Goal: Task Accomplishment & Management: Use online tool/utility

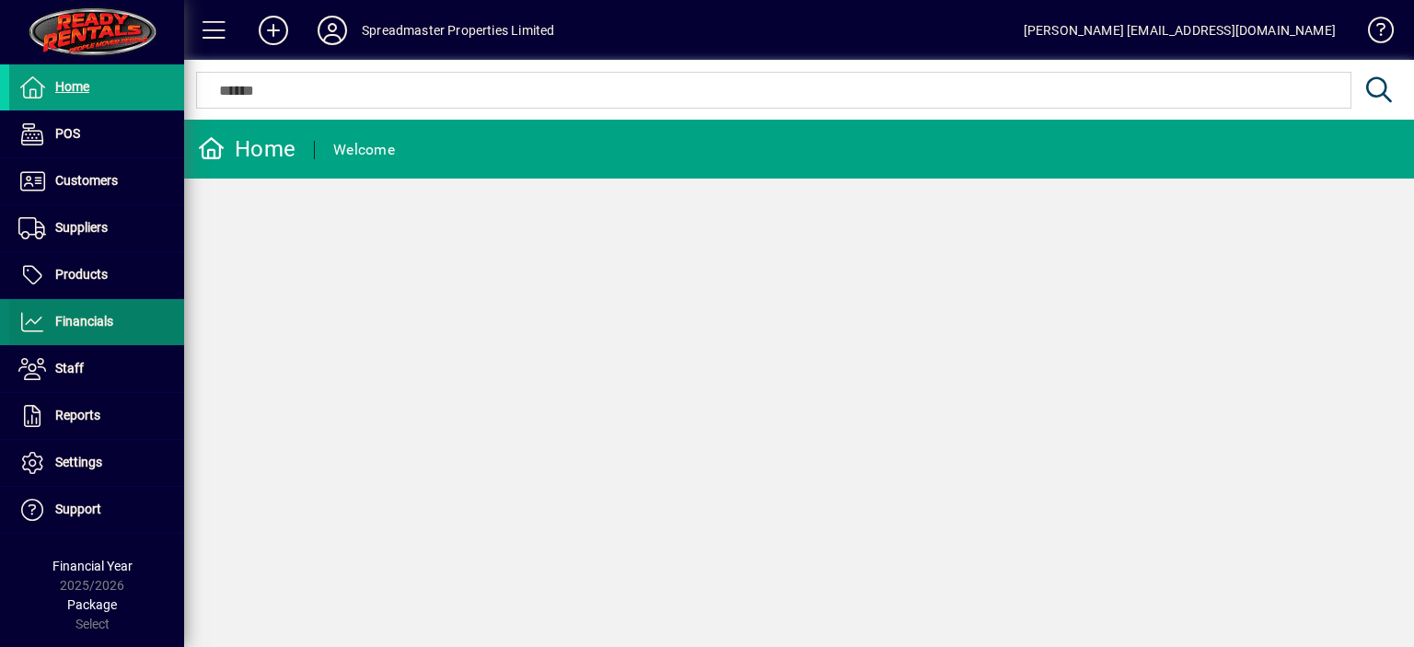
click at [87, 319] on span "Financials" at bounding box center [84, 321] width 58 height 15
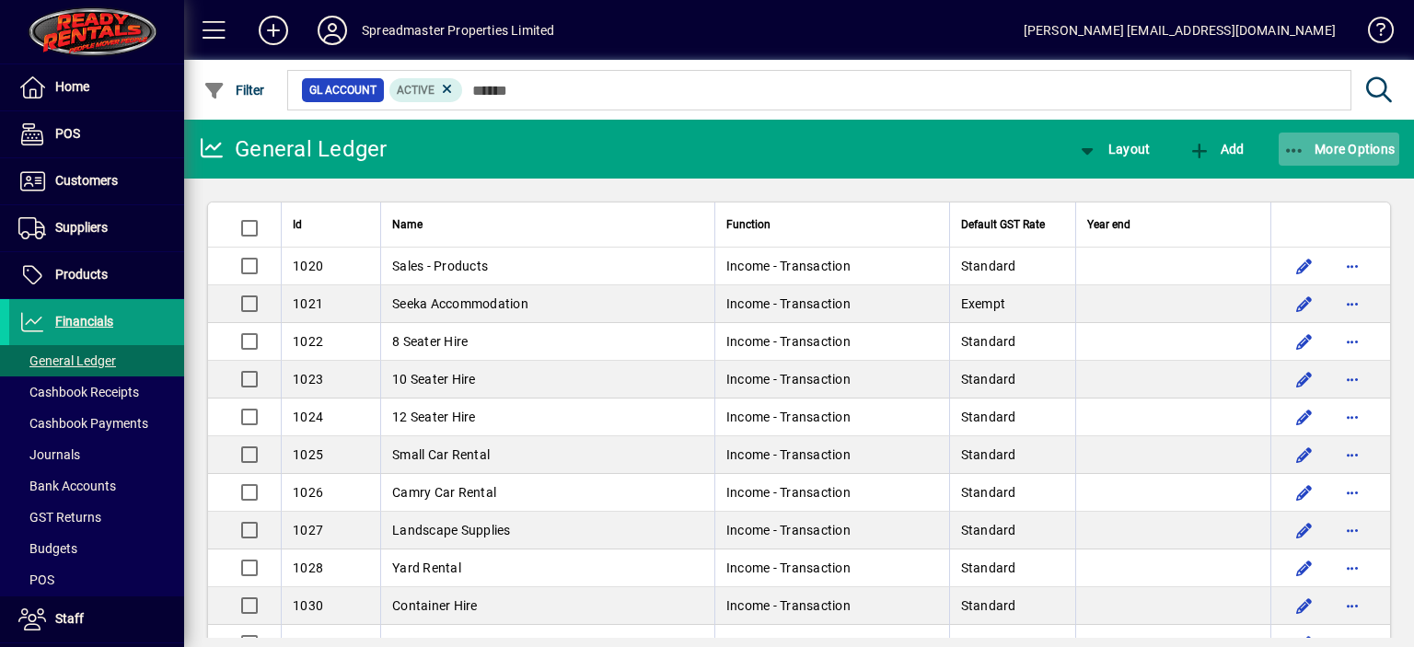
click at [1340, 145] on span "More Options" at bounding box center [1339, 149] width 112 height 15
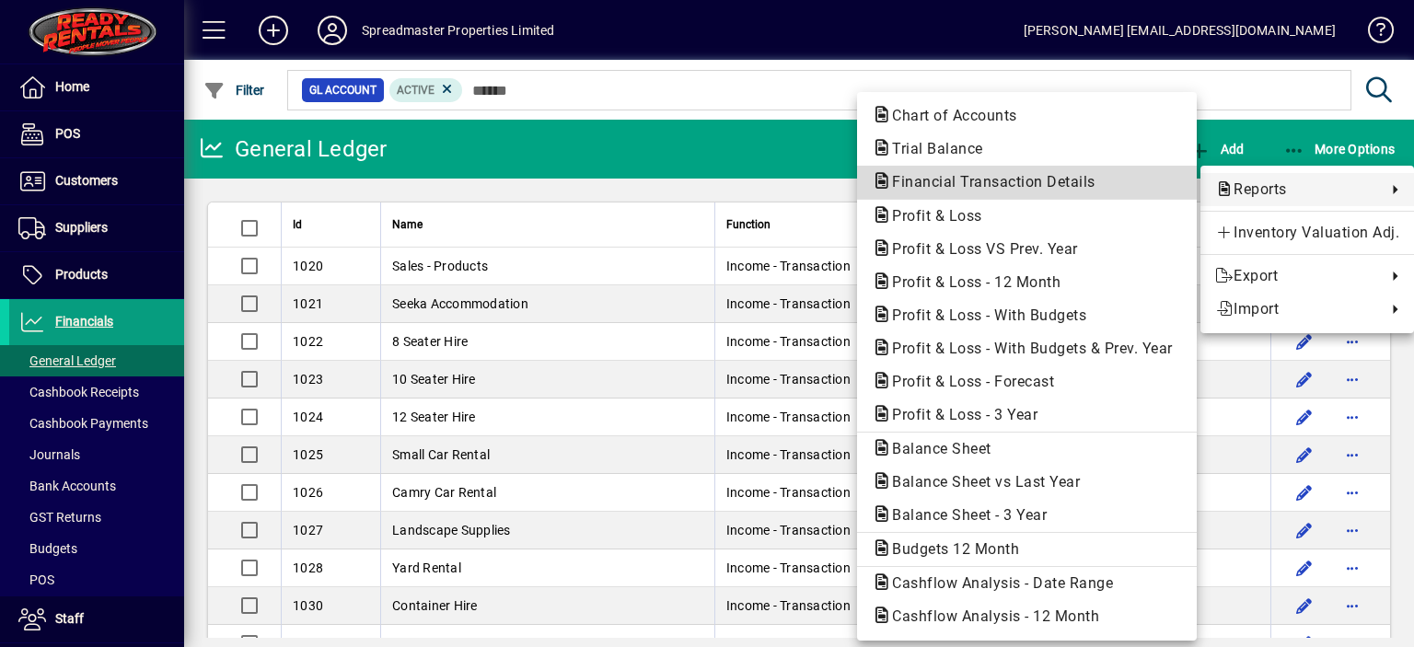
click at [988, 183] on span "Financial Transaction Details" at bounding box center [988, 181] width 233 height 17
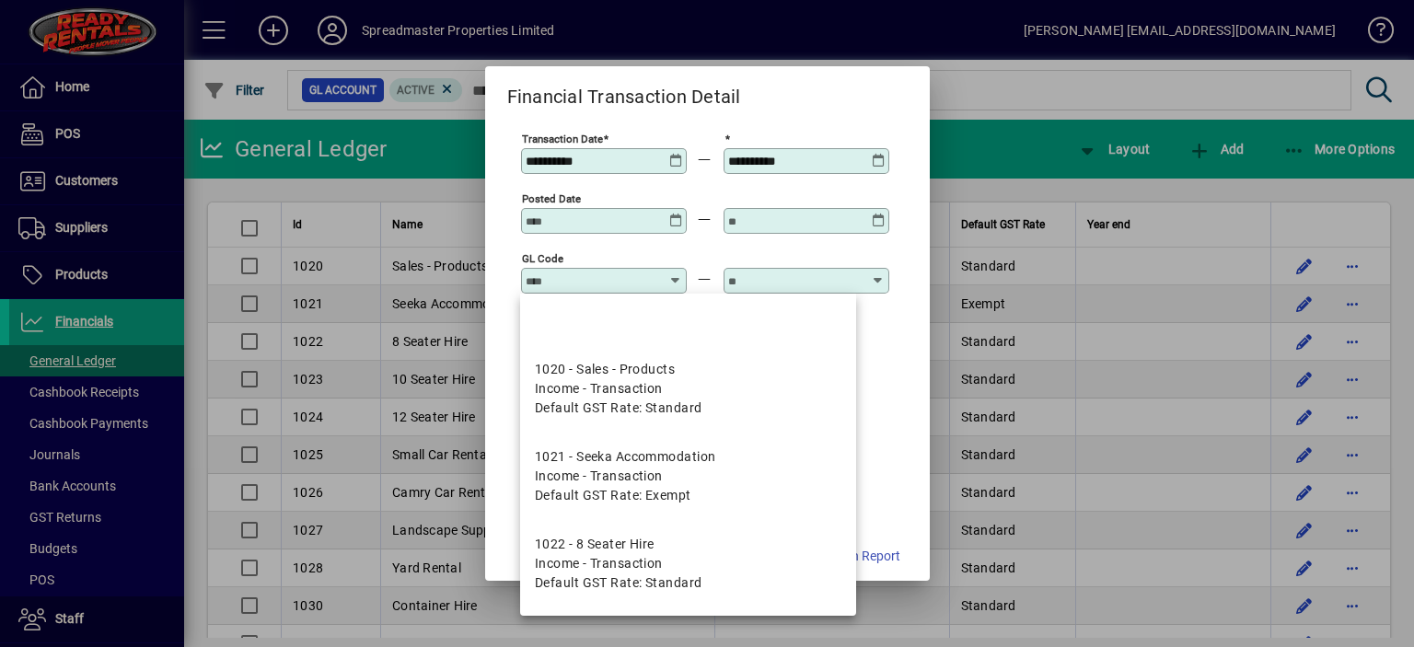
click at [549, 279] on input "GL code" at bounding box center [593, 280] width 134 height 15
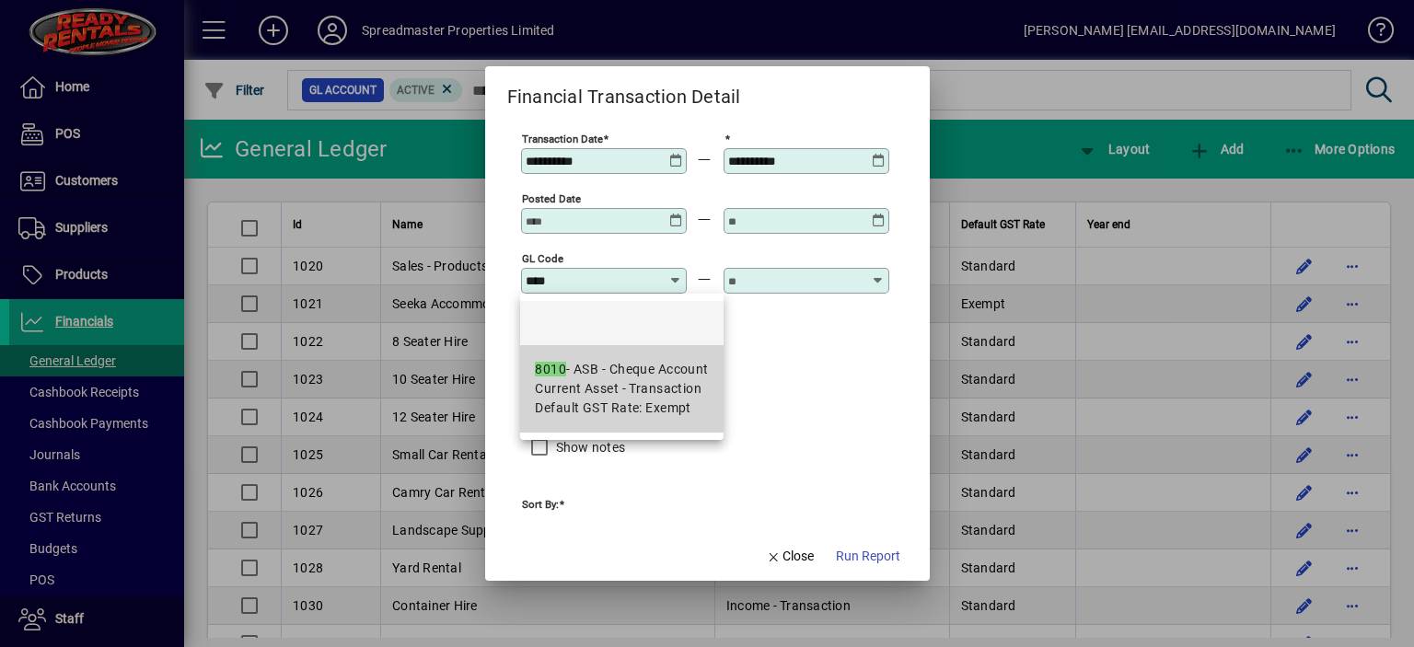
click at [586, 373] on div "8010 - ASB - Cheque Account" at bounding box center [621, 369] width 173 height 19
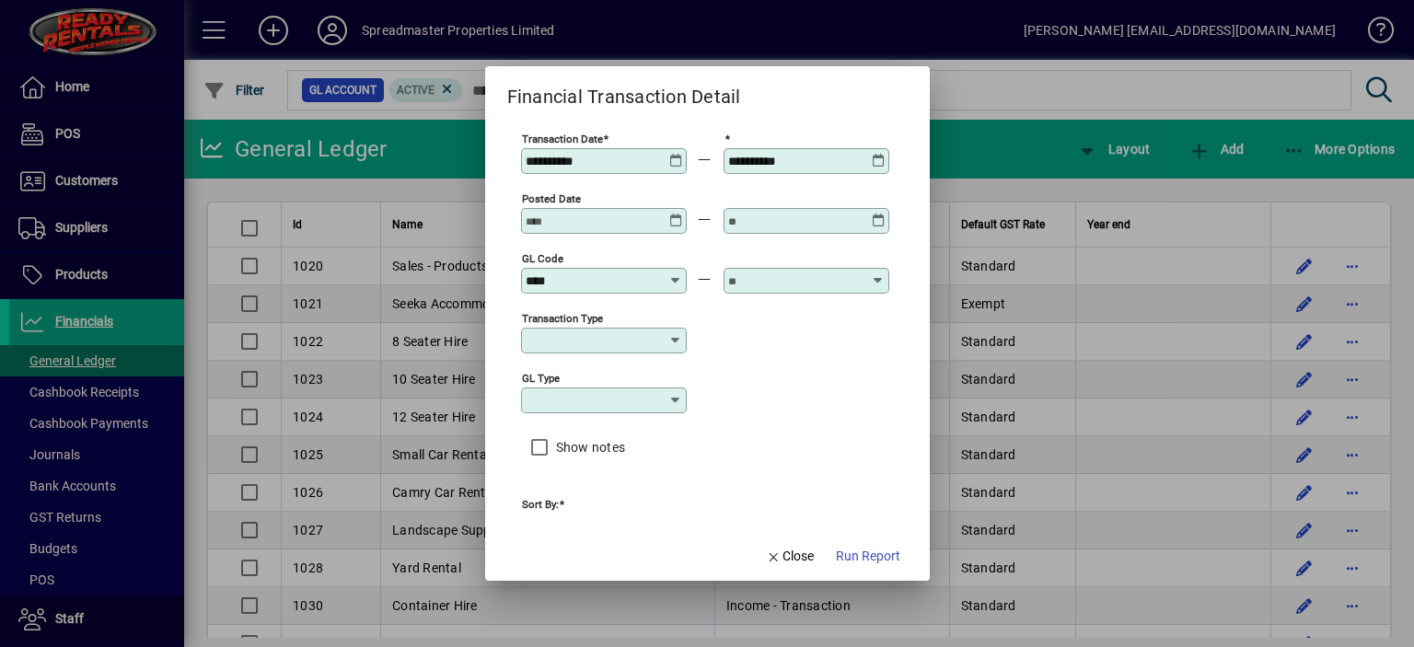
type input "**********"
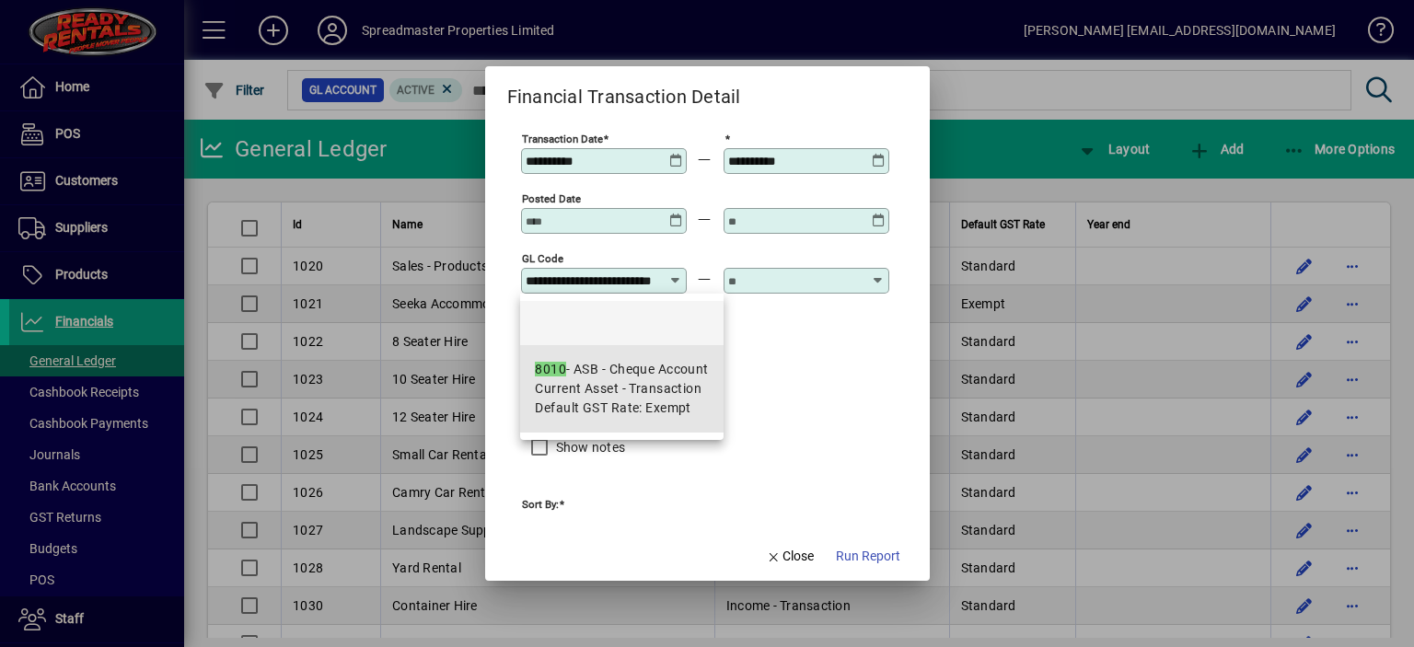
scroll to position [0, 41]
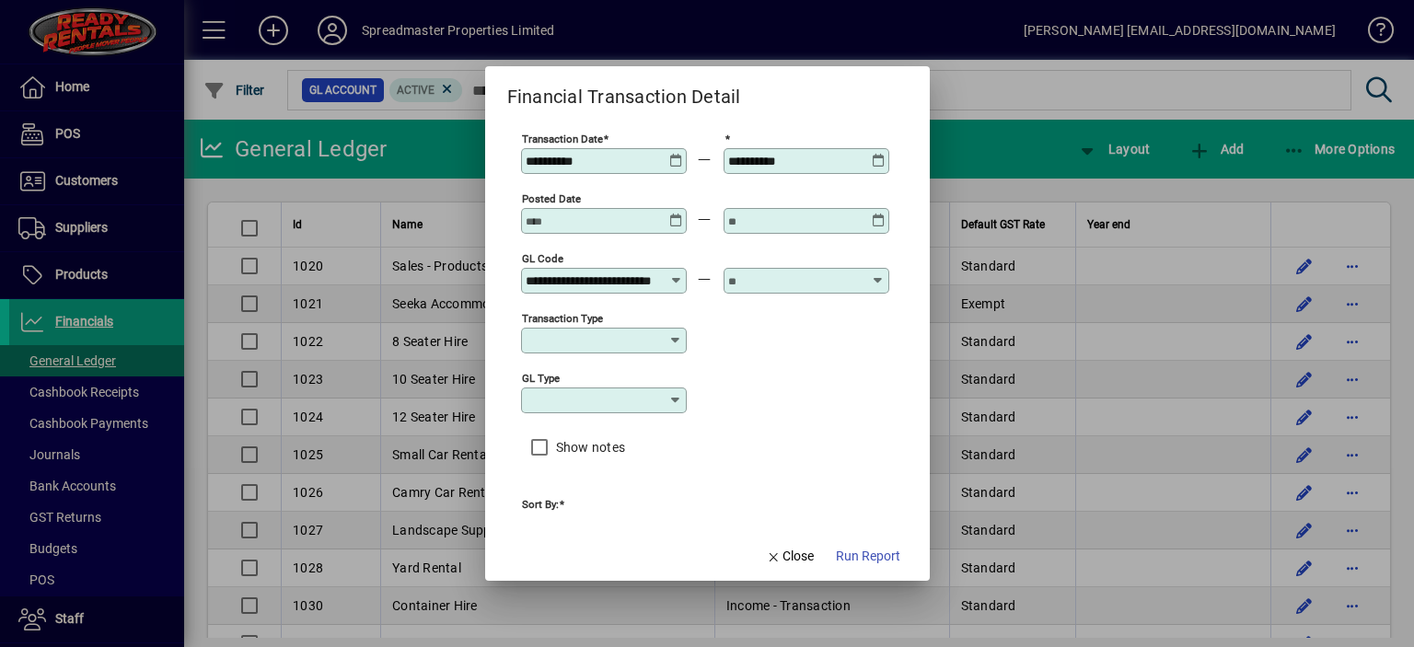
click at [754, 284] on input "text" at bounding box center [795, 280] width 134 height 15
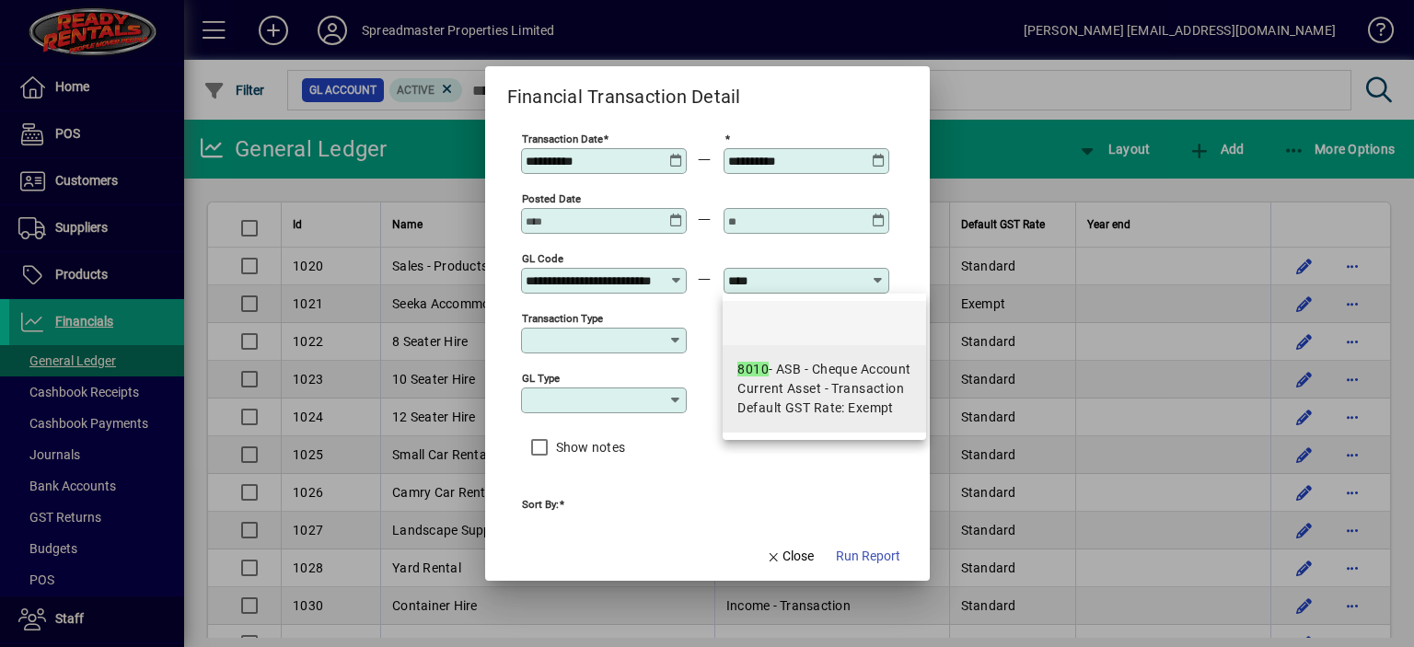
click at [809, 376] on div "8010 - ASB - Cheque Account" at bounding box center [823, 369] width 173 height 19
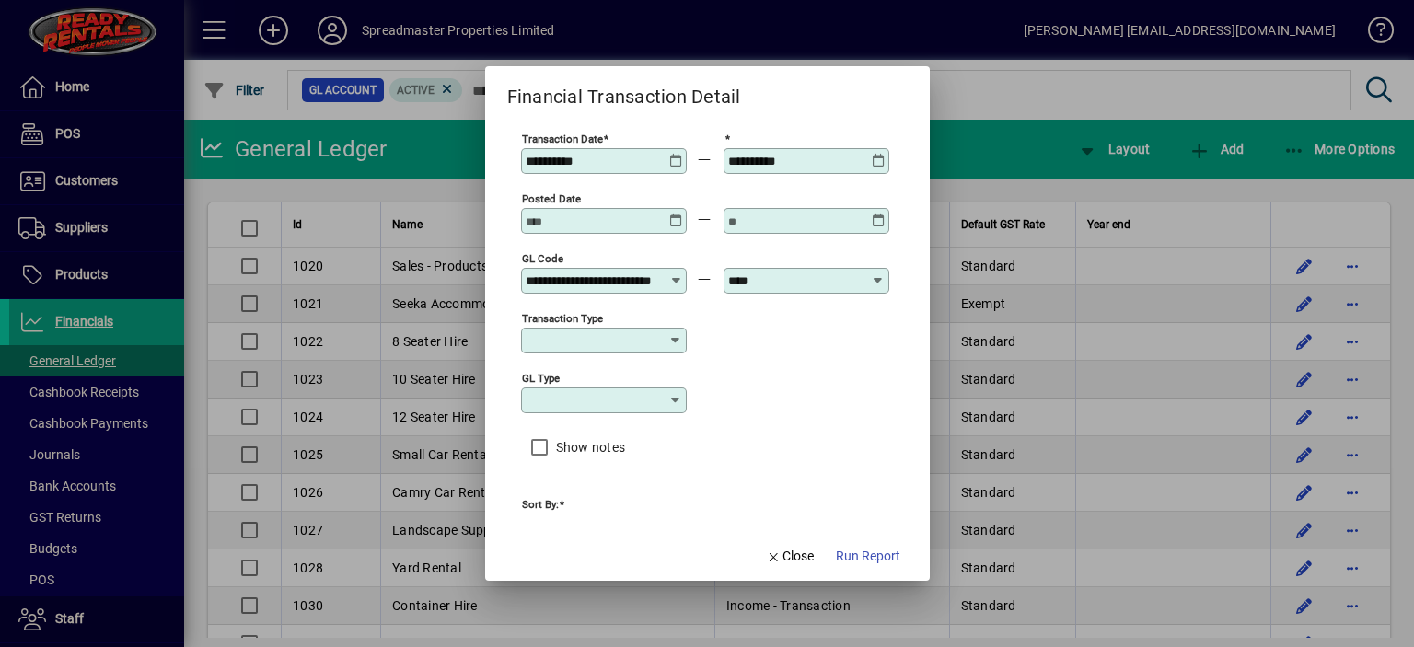
type input "**********"
click at [858, 559] on span "Run Report" at bounding box center [868, 556] width 64 height 19
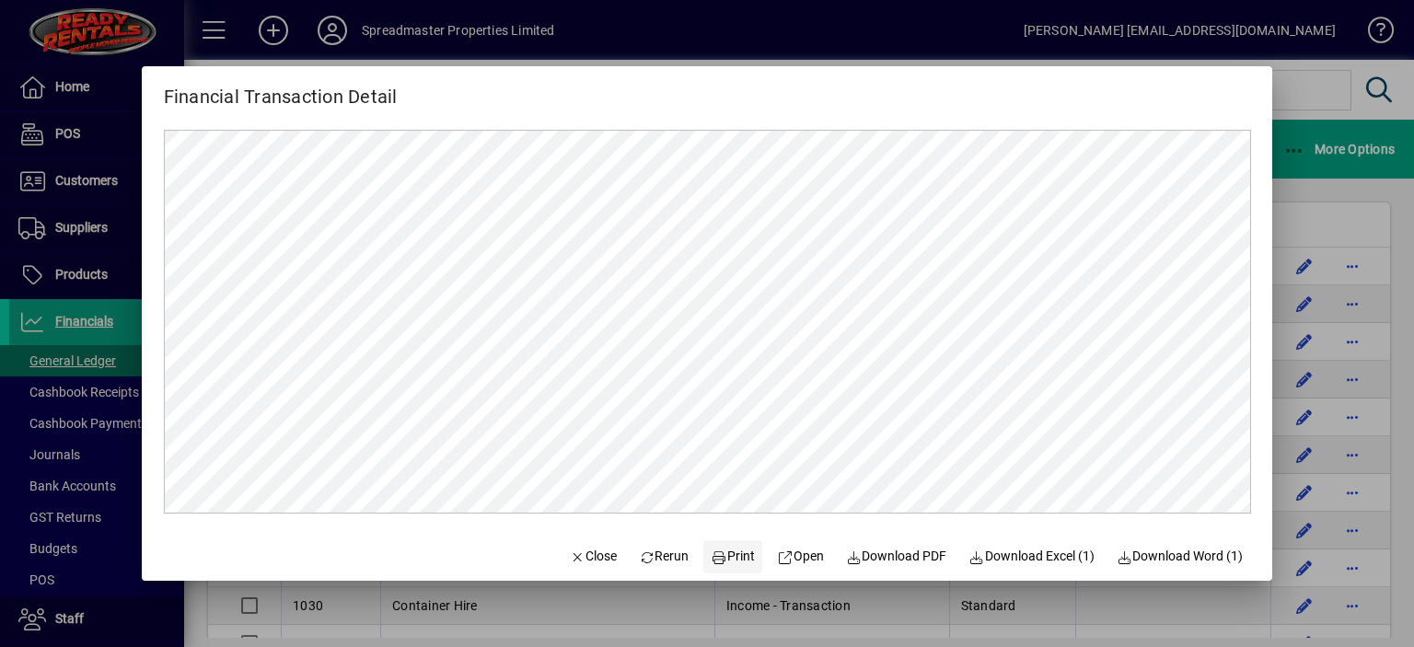
click at [727, 555] on span "Print" at bounding box center [734, 556] width 44 height 19
click at [596, 559] on span "Close" at bounding box center [593, 556] width 48 height 19
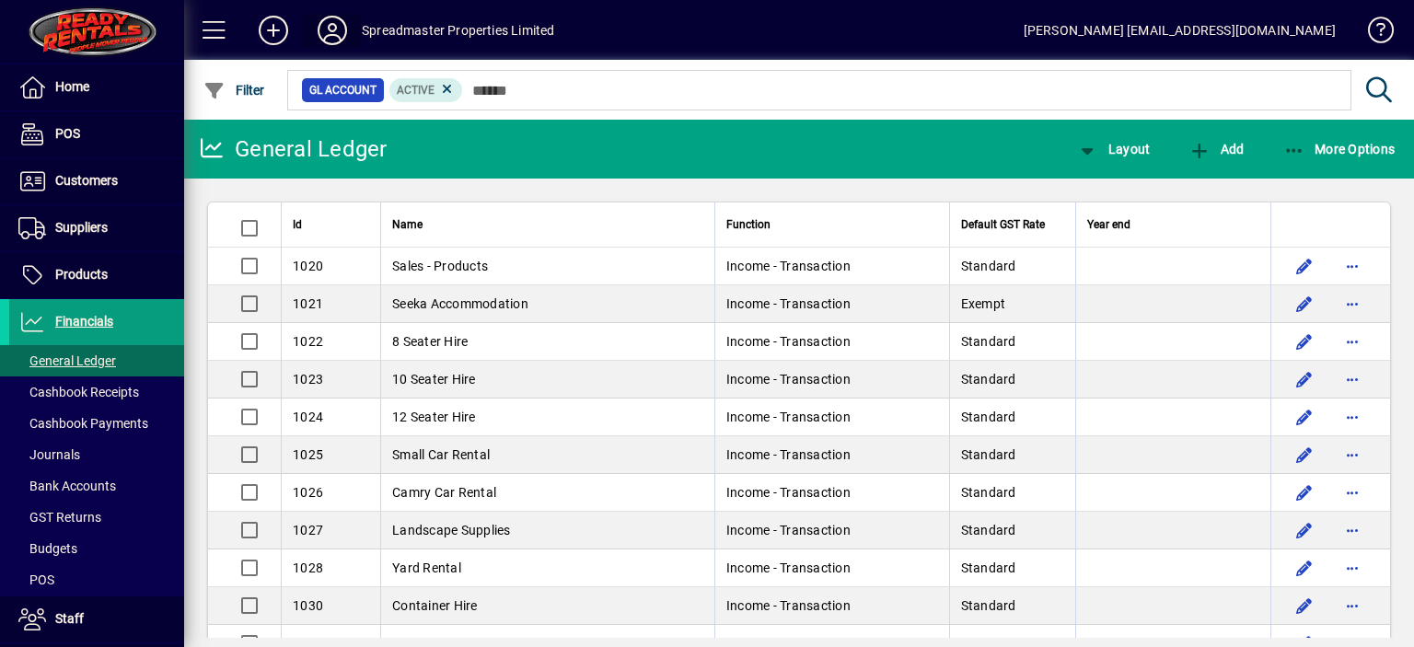
click at [326, 32] on icon at bounding box center [332, 30] width 37 height 29
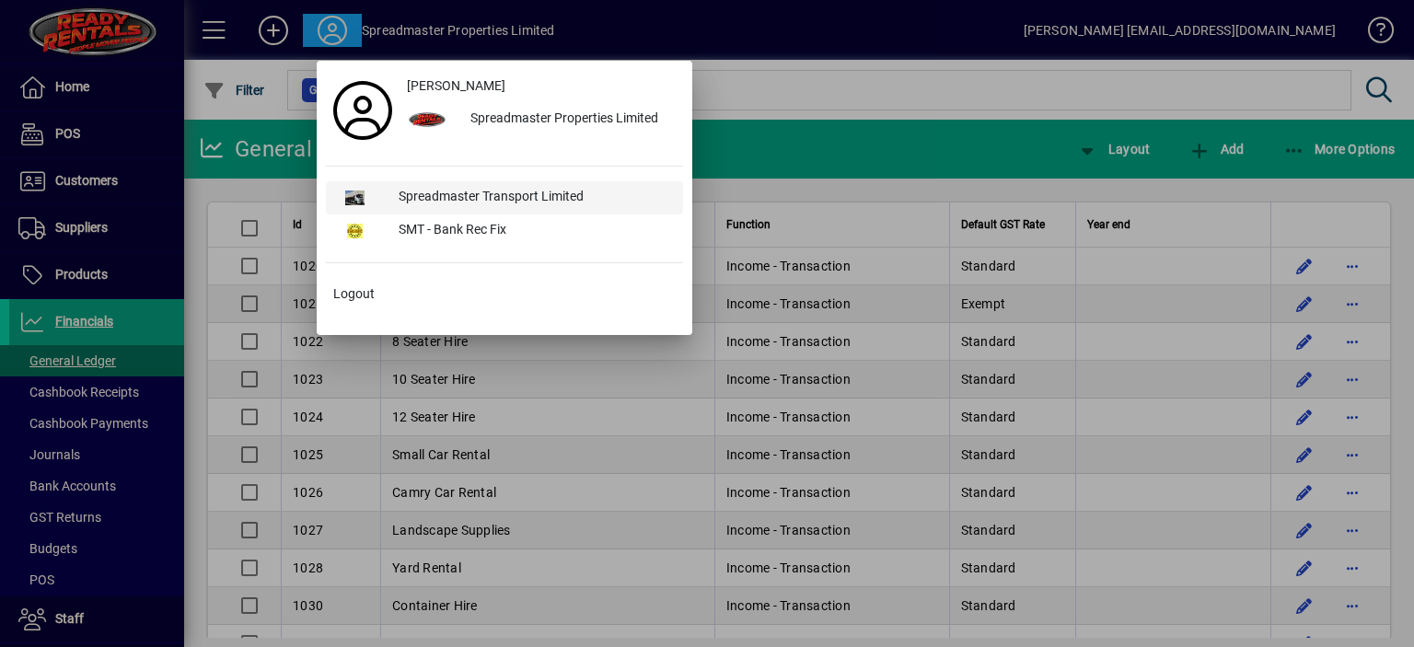
click at [439, 192] on div "Spreadmaster Transport Limited" at bounding box center [533, 197] width 299 height 33
